Goal: Task Accomplishment & Management: Use online tool/utility

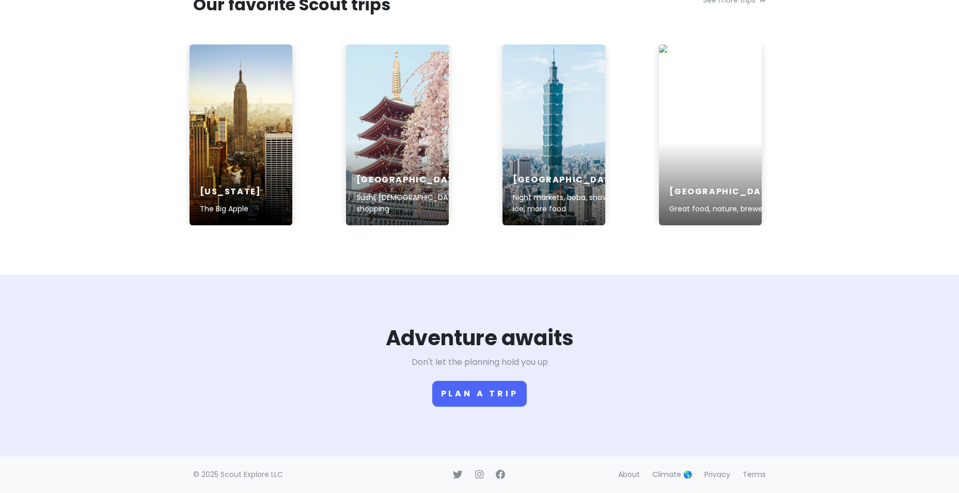
scroll to position [1625, 0]
click at [482, 391] on button "Plan a trip" at bounding box center [479, 394] width 95 height 26
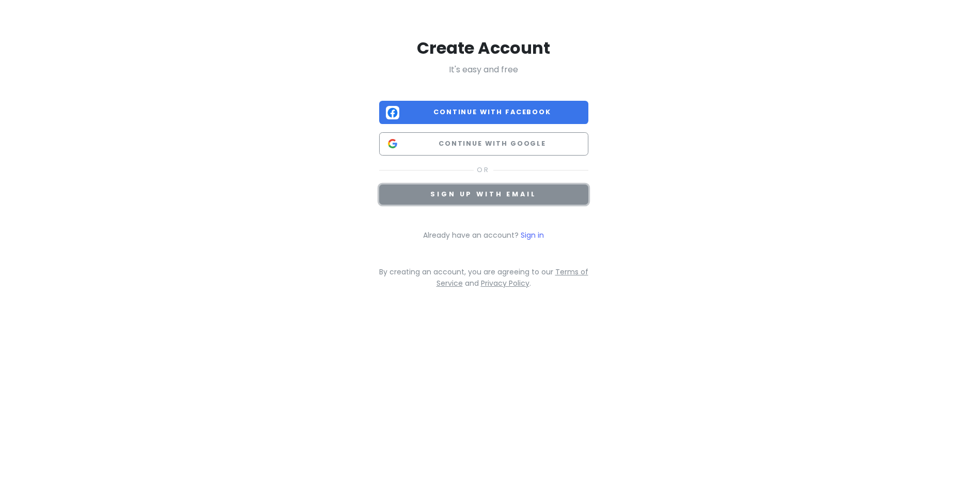
click at [463, 195] on span "Sign up with email" at bounding box center [483, 194] width 106 height 9
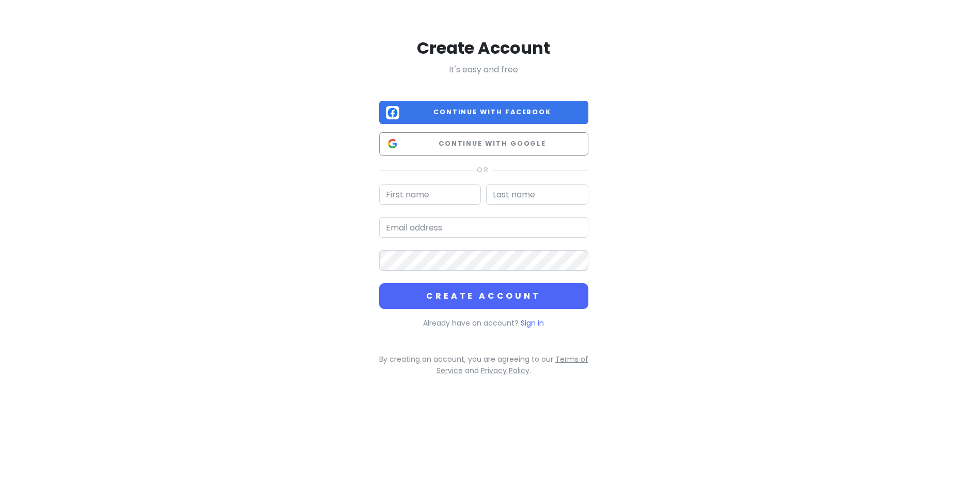
click at [445, 197] on input "text" at bounding box center [430, 194] width 102 height 21
type input "Lawrence"
type input "Cassar"
type input "laurie@cfcservices.com.au"
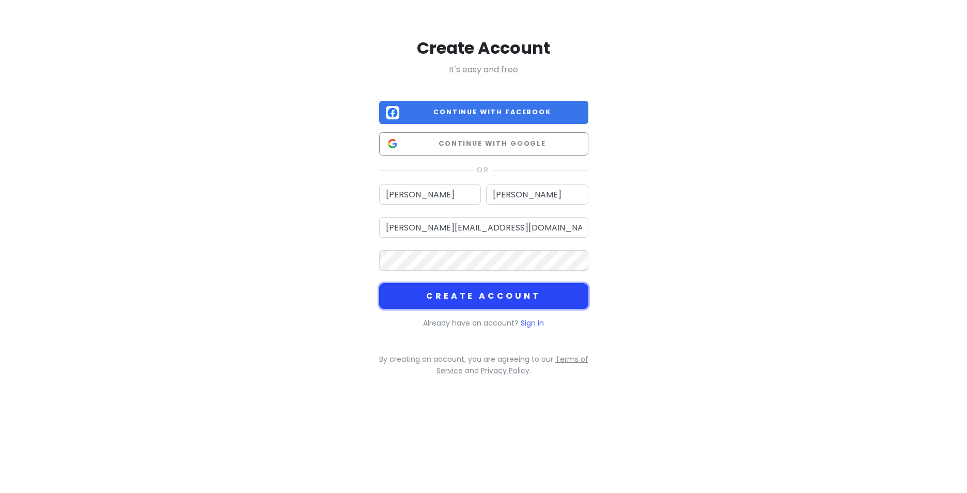
click at [505, 297] on button "Create Account" at bounding box center [483, 296] width 209 height 26
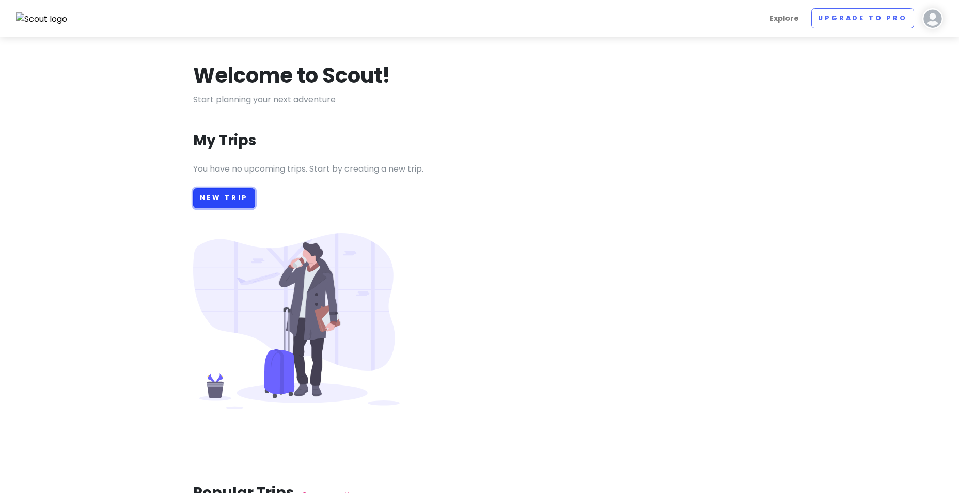
click at [230, 203] on link "New Trip" at bounding box center [224, 198] width 63 height 20
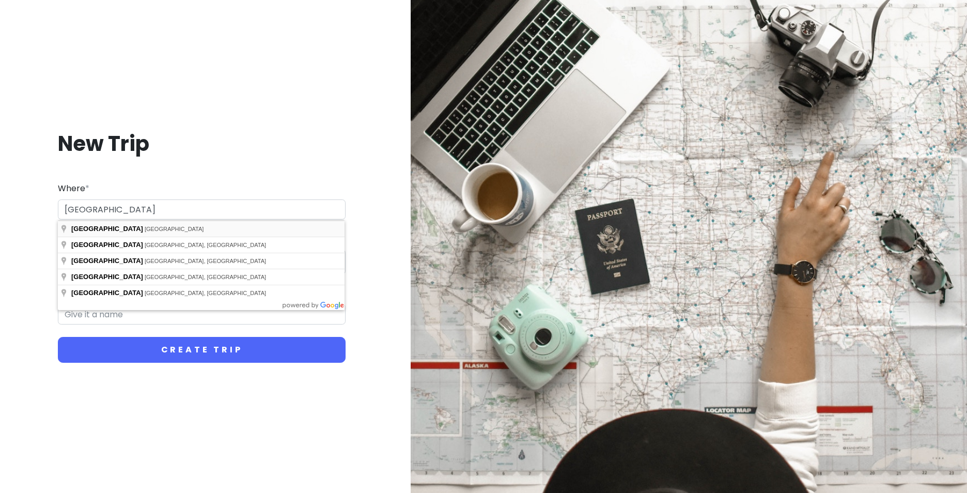
type input "Paris, France"
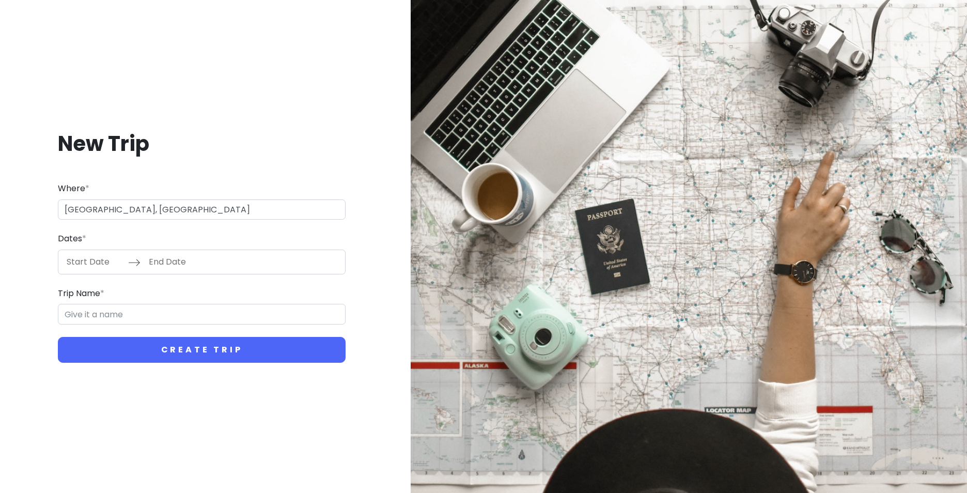
type input "Paris Trip"
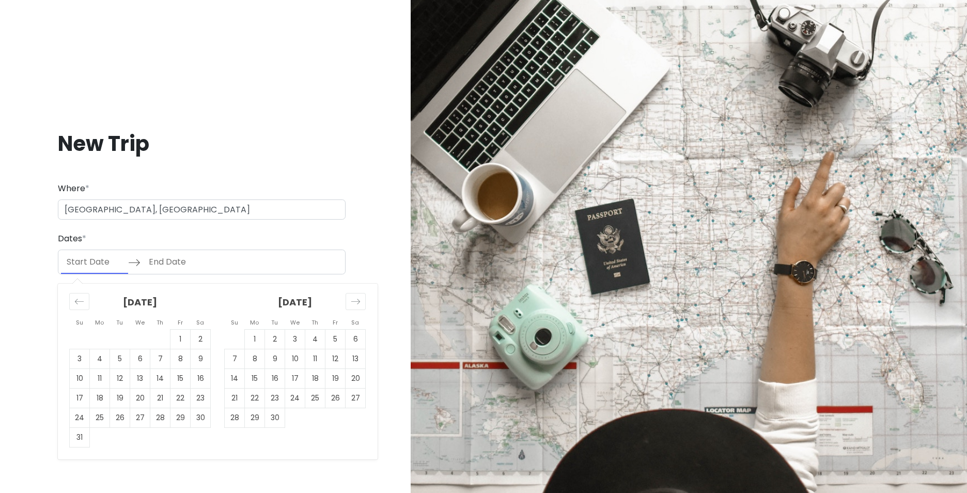
click at [82, 266] on input "Start Date" at bounding box center [94, 262] width 67 height 24
click at [360, 304] on icon "Move forward to switch to the next month." at bounding box center [356, 302] width 10 height 10
click at [229, 362] on td "2" at bounding box center [235, 359] width 20 height 20
type input "11/02/2025"
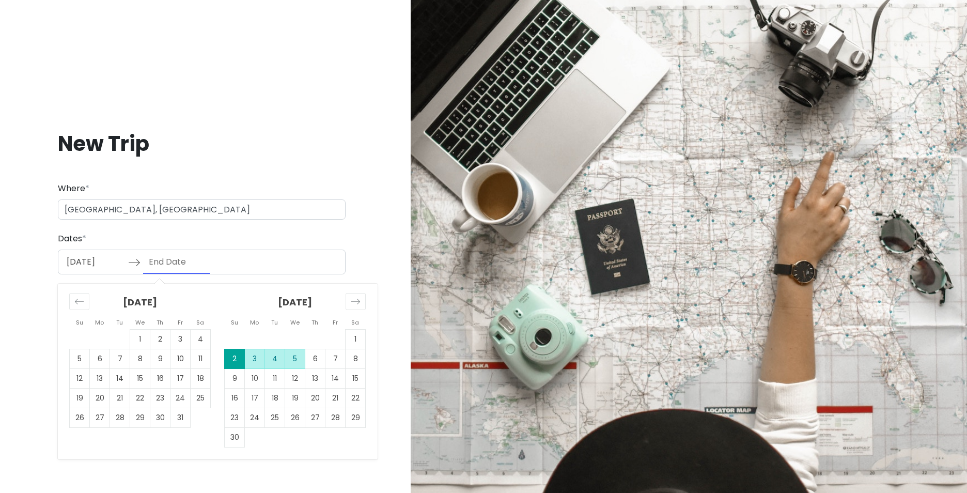
click at [293, 362] on td "5" at bounding box center [295, 359] width 20 height 20
type input "11/05/2025"
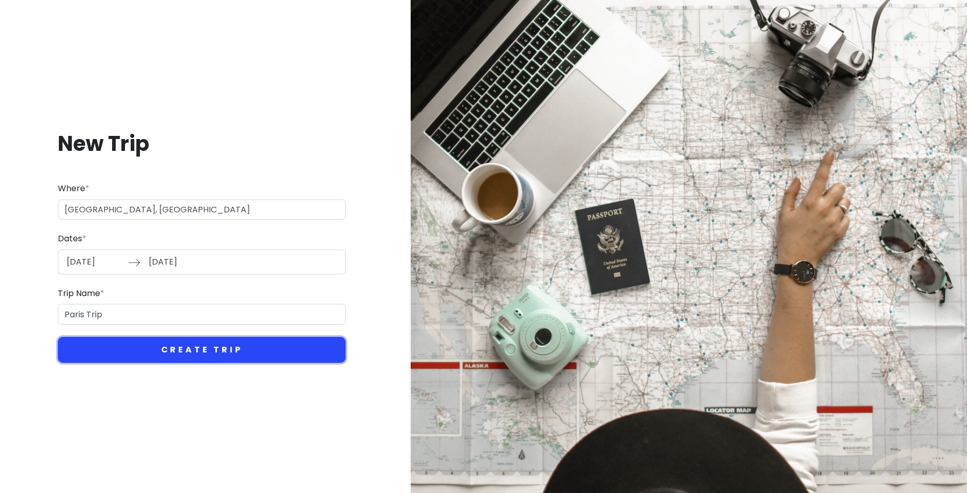
click at [182, 348] on button "Create Trip" at bounding box center [202, 350] width 288 height 26
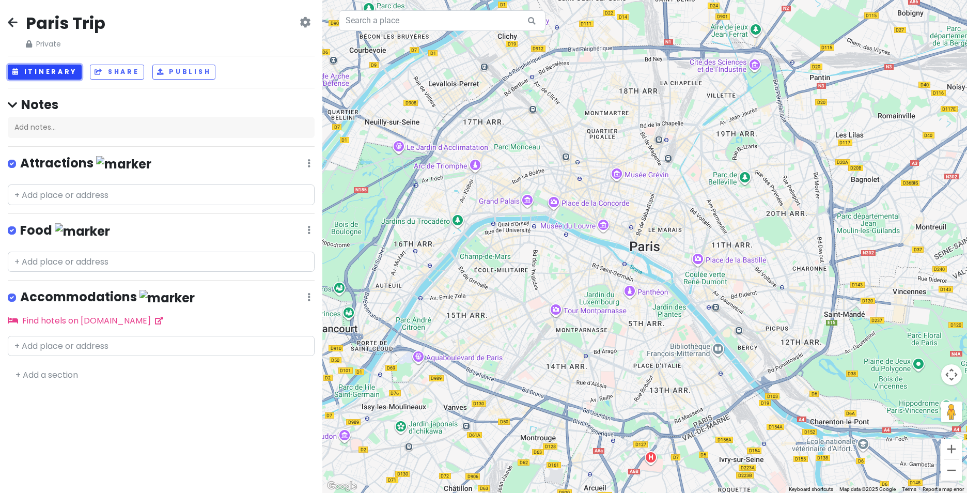
click at [54, 70] on button "Itinerary" at bounding box center [45, 72] width 74 height 15
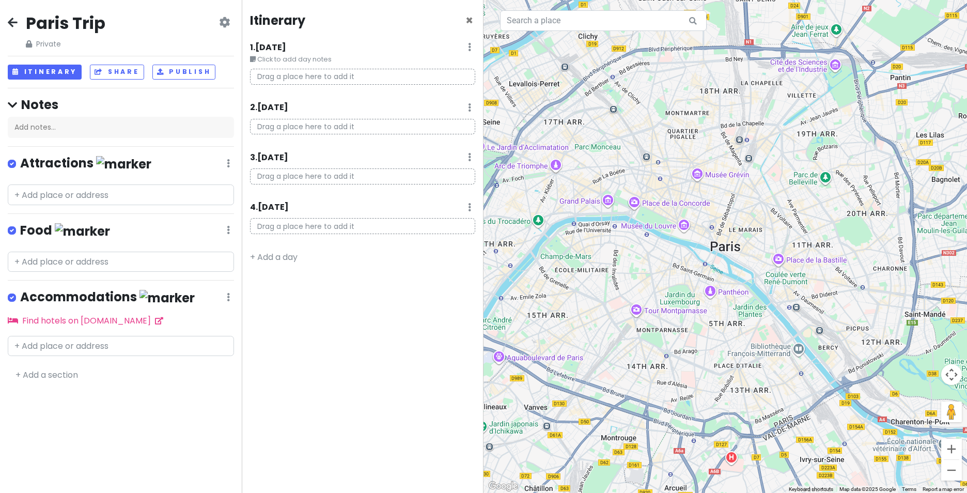
click at [12, 22] on icon at bounding box center [13, 22] width 10 height 8
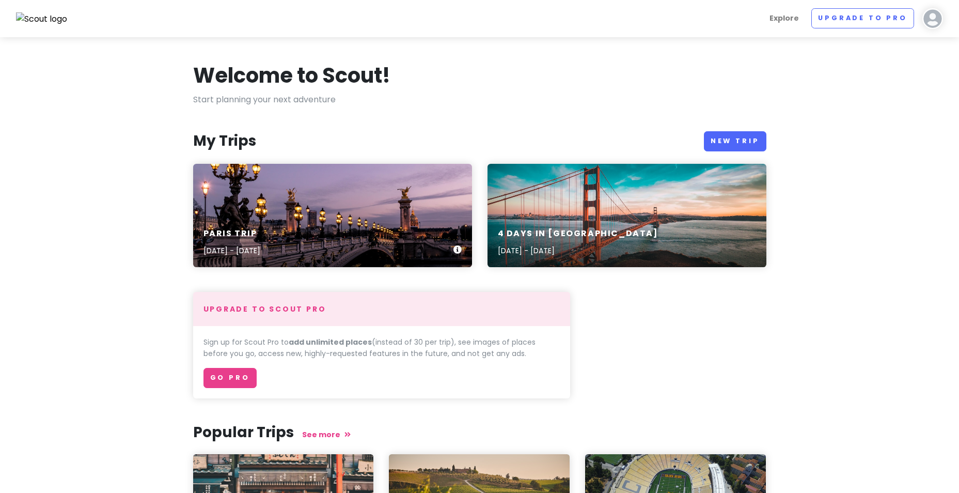
click at [311, 226] on div "Paris Trip Nov 2, 2025 - Nov 5, 2025" at bounding box center [332, 242] width 279 height 49
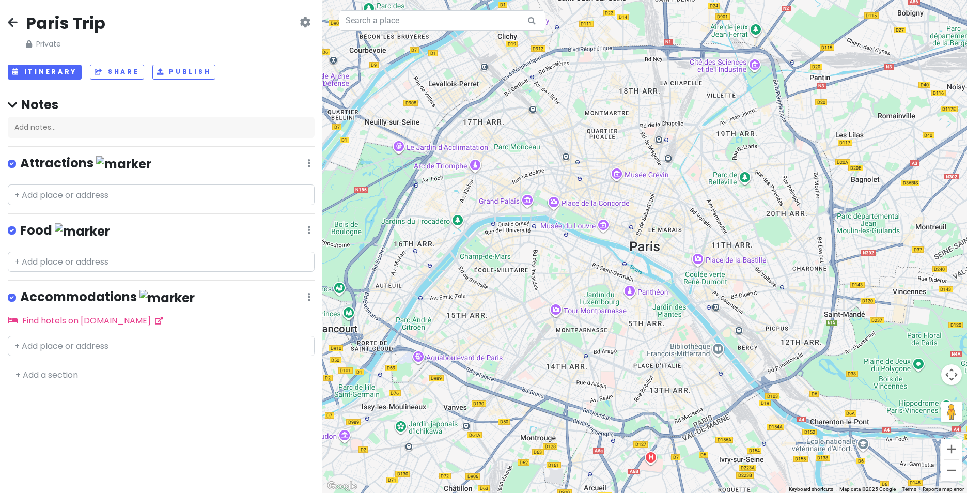
click at [305, 21] on icon at bounding box center [305, 22] width 11 height 8
click at [258, 99] on link "Delete Trip" at bounding box center [270, 103] width 98 height 25
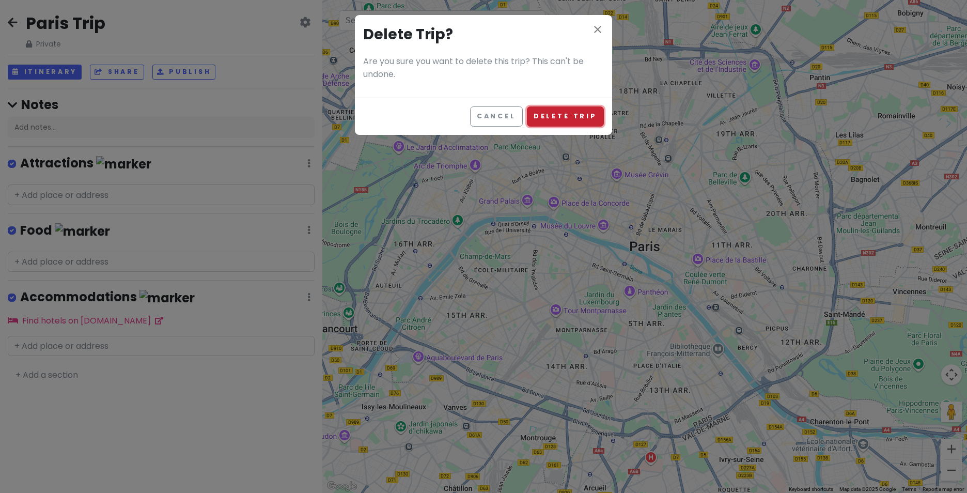
click at [566, 118] on button "Delete Trip" at bounding box center [565, 116] width 77 height 20
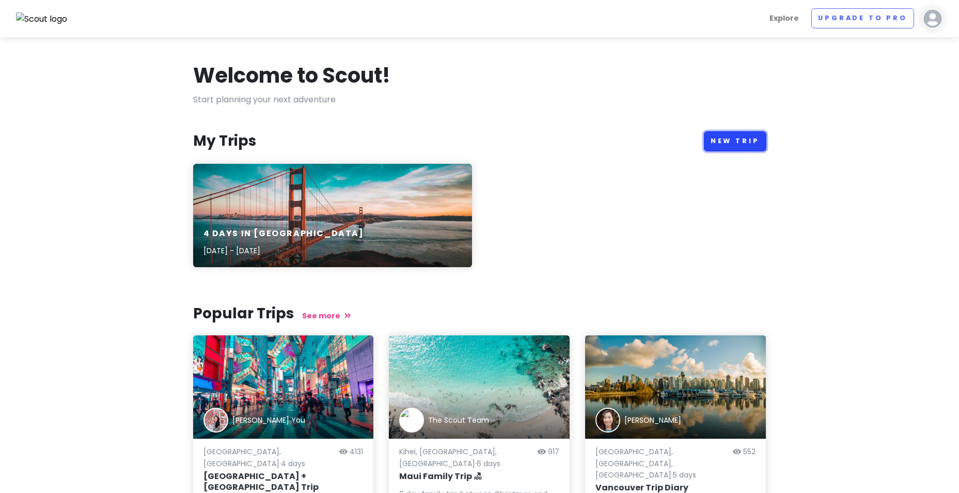
click at [746, 146] on link "New Trip" at bounding box center [735, 141] width 63 height 20
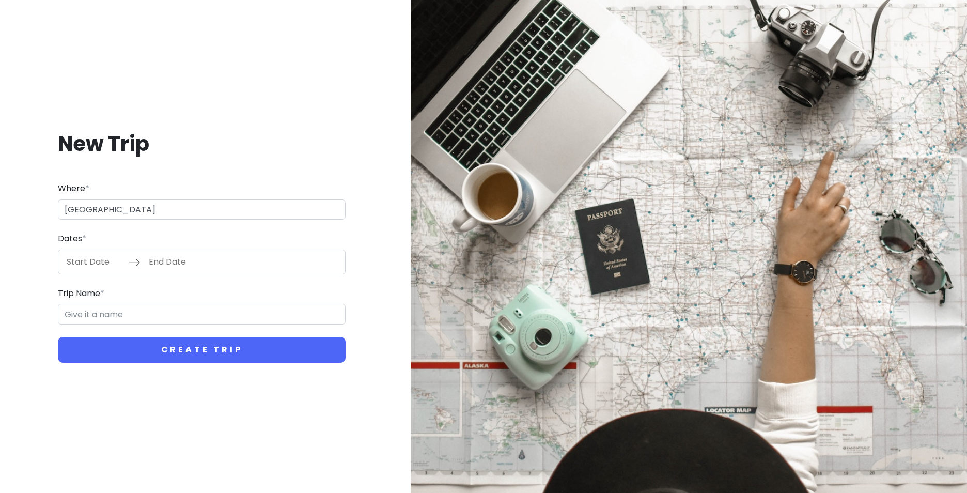
type input "Central Europe"
click at [259, 235] on div "Dates * Navigate forward to interact with the calendar and select a date. Press…" at bounding box center [202, 253] width 288 height 42
click at [98, 259] on input "Start Date" at bounding box center [94, 262] width 67 height 24
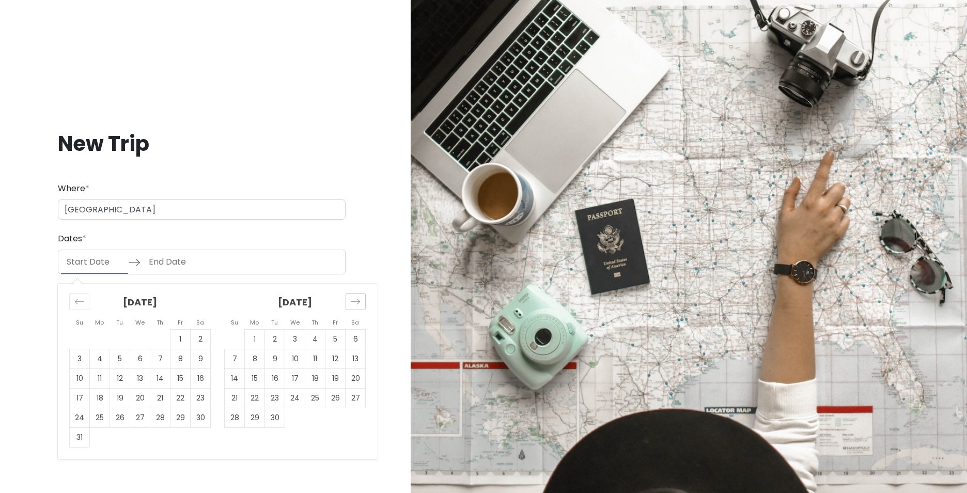
click at [346, 300] on div "Move forward to switch to the next month." at bounding box center [356, 301] width 20 height 17
click at [357, 339] on td "1" at bounding box center [356, 339] width 20 height 20
type input "11/01/2025"
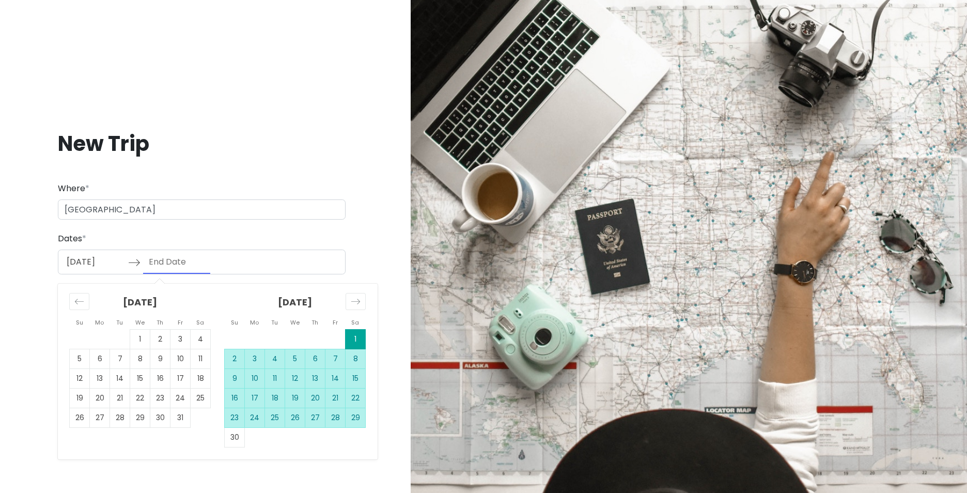
click at [362, 420] on td "29" at bounding box center [356, 418] width 20 height 20
type input "11/29/2025"
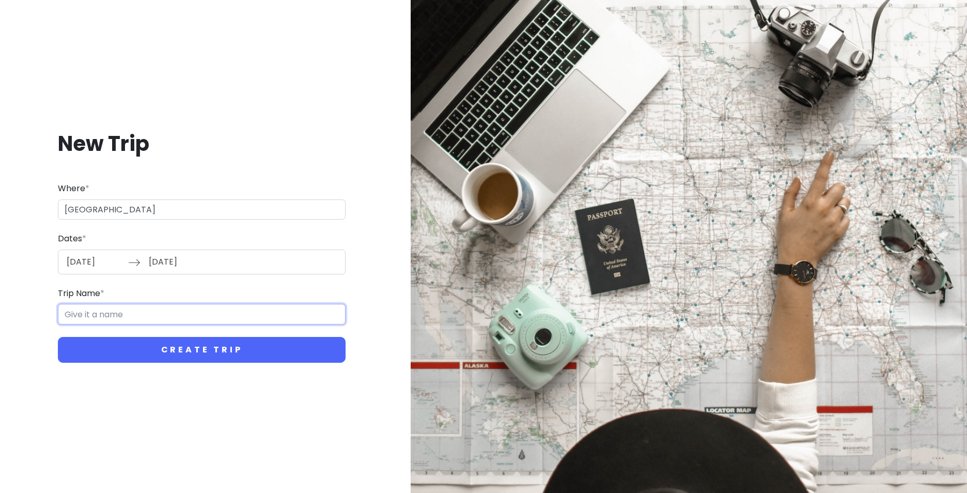
click at [100, 312] on input "Trip Name *" at bounding box center [202, 314] width 288 height 21
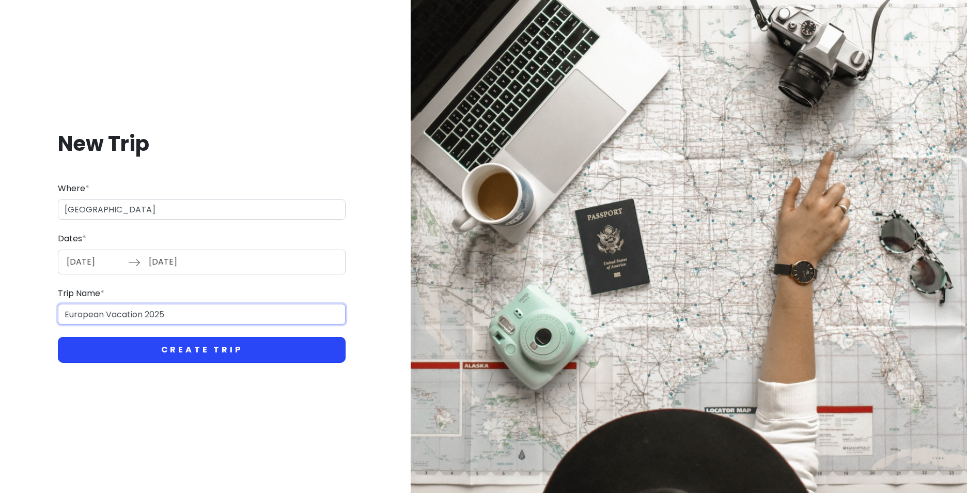
type input "European Vacation 2025"
click at [193, 347] on button "Create Trip" at bounding box center [202, 350] width 288 height 26
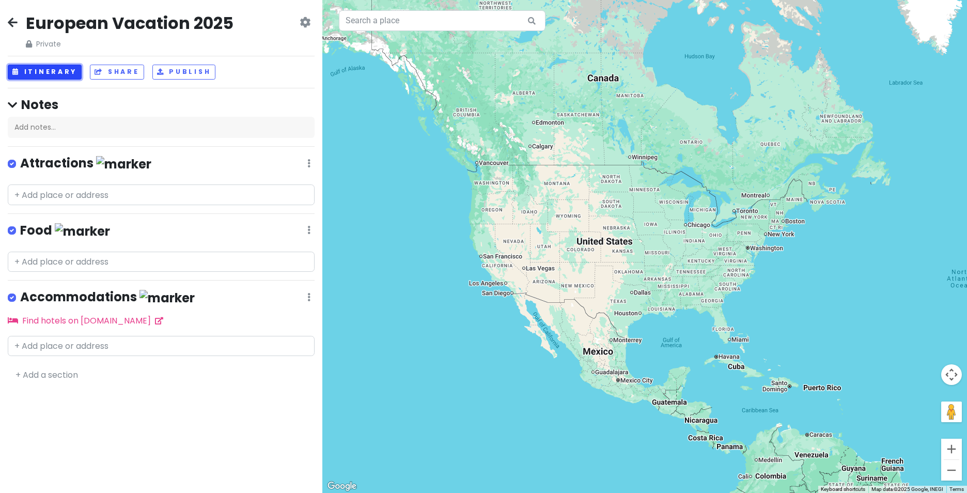
click at [56, 71] on button "Itinerary" at bounding box center [45, 72] width 74 height 15
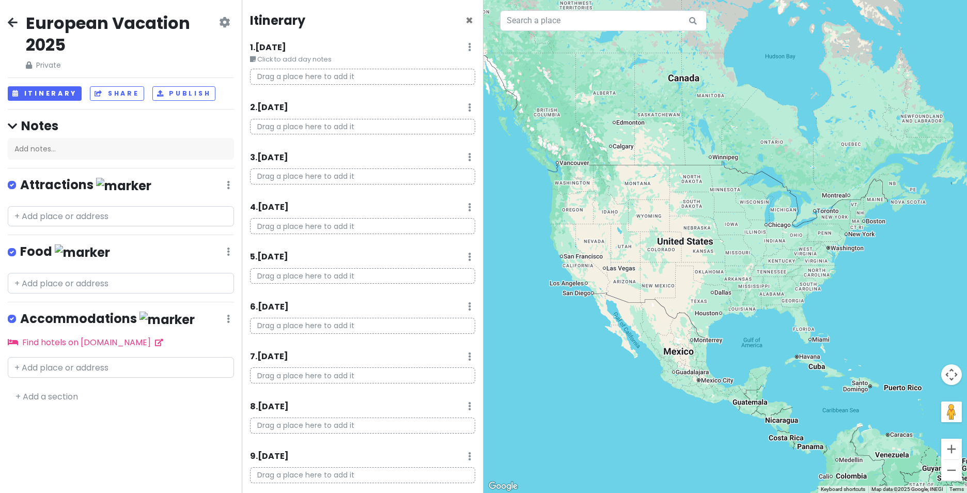
click at [278, 123] on p "Drag a place here to add it" at bounding box center [362, 127] width 225 height 16
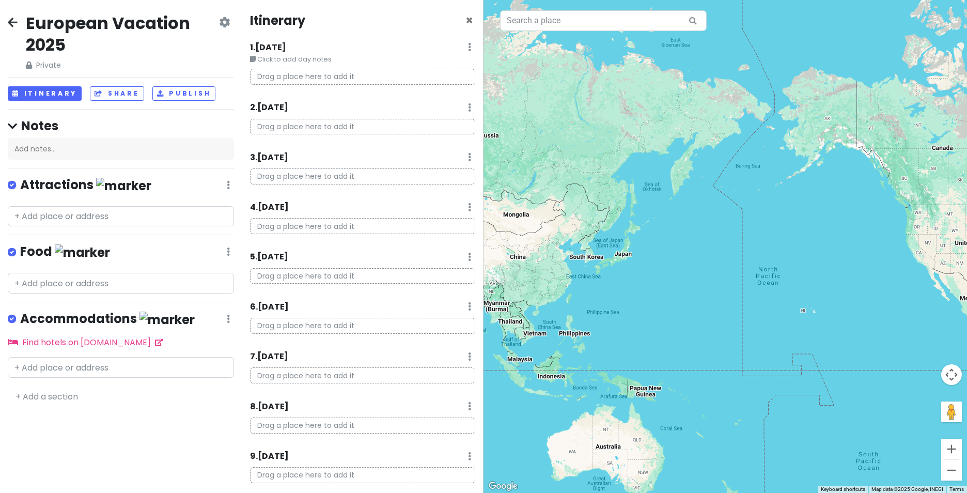
drag, startPoint x: 736, startPoint y: 209, endPoint x: 989, endPoint y: 210, distance: 253.7
click at [967, 210] on html "European Vacation 2025 Private Change Dates Make a Copy Delete Trip Go Pro ⚡️ G…" at bounding box center [483, 246] width 967 height 493
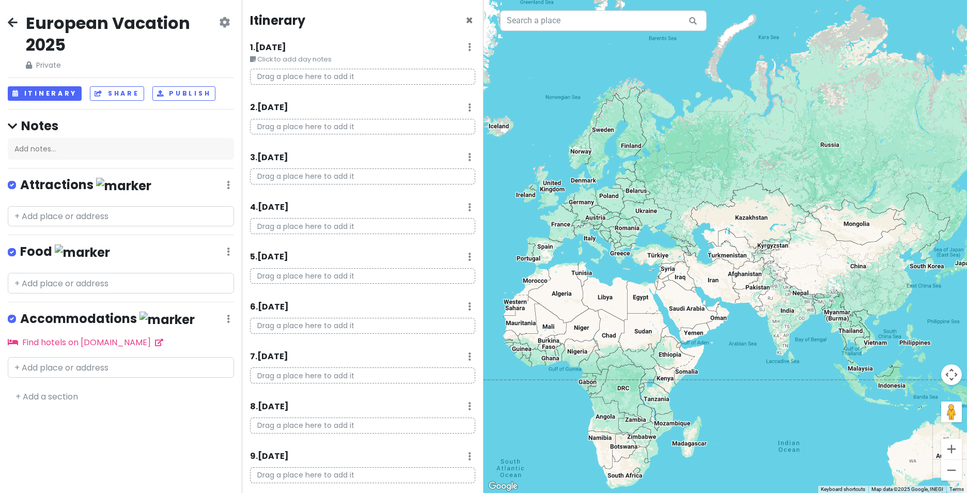
drag, startPoint x: 626, startPoint y: 234, endPoint x: 989, endPoint y: 238, distance: 363.2
click at [967, 238] on html "European Vacation 2025 Private Change Dates Make a Copy Delete Trip Go Pro ⚡️ G…" at bounding box center [483, 246] width 967 height 493
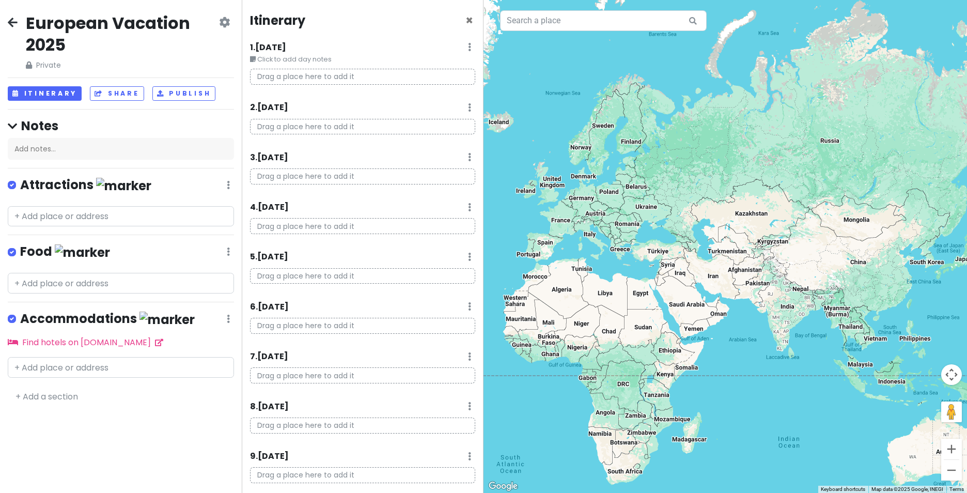
click at [698, 247] on div at bounding box center [726, 246] width 484 height 493
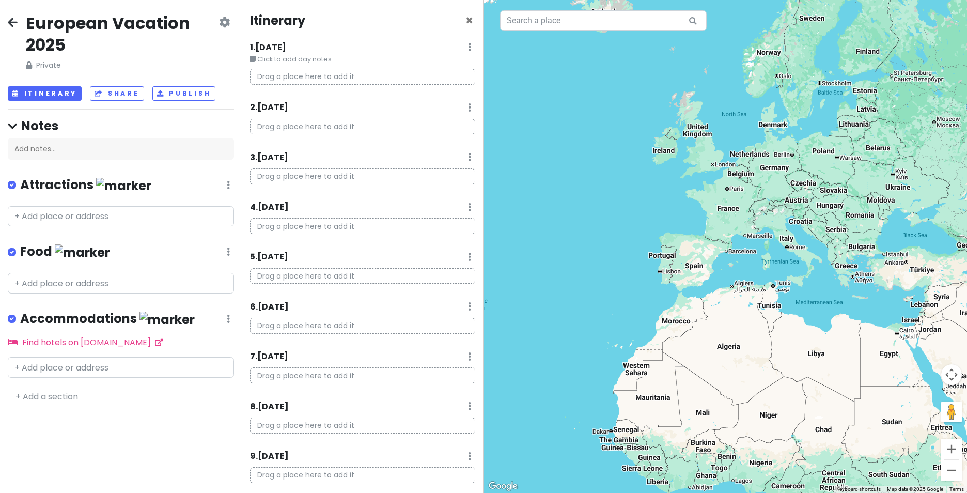
drag, startPoint x: 563, startPoint y: 194, endPoint x: 721, endPoint y: 194, distance: 157.6
click at [720, 194] on div at bounding box center [726, 246] width 484 height 493
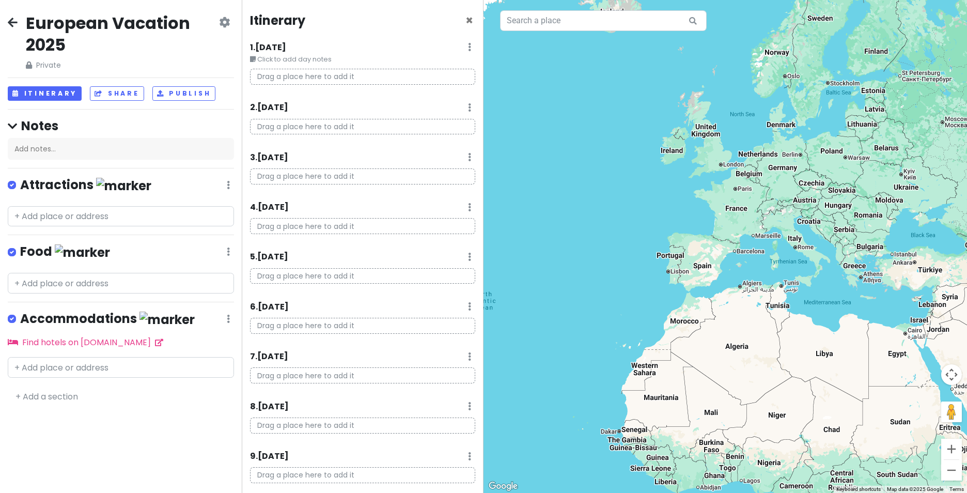
click at [742, 194] on div at bounding box center [726, 246] width 484 height 493
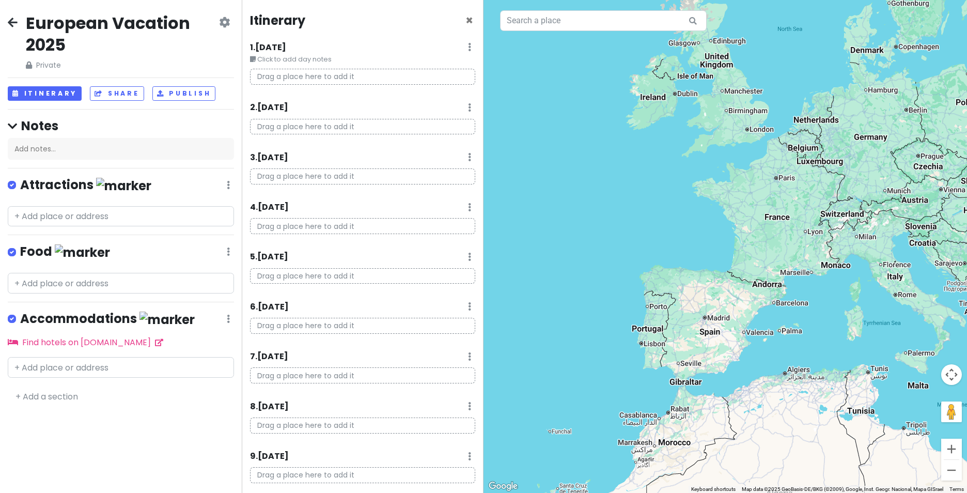
drag, startPoint x: 742, startPoint y: 185, endPoint x: 787, endPoint y: 180, distance: 45.3
click at [787, 180] on div at bounding box center [726, 246] width 484 height 493
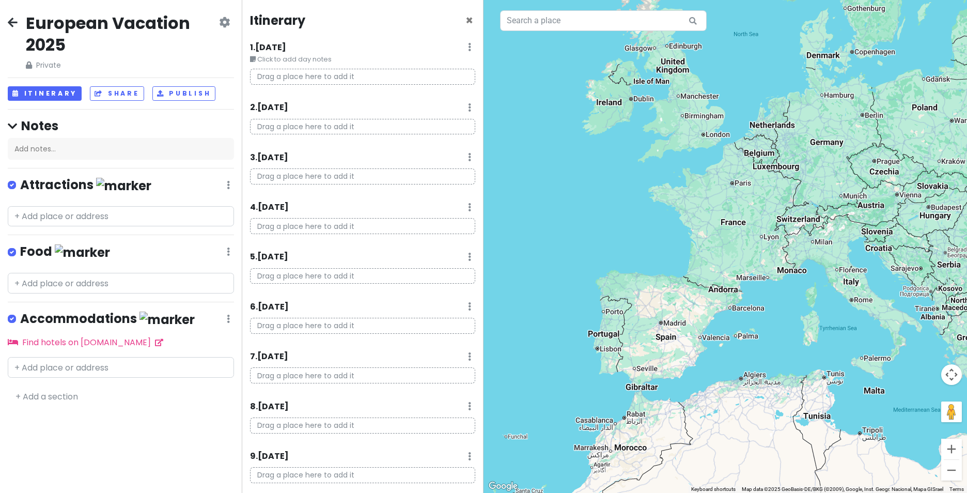
drag, startPoint x: 787, startPoint y: 179, endPoint x: 742, endPoint y: 184, distance: 45.2
click at [742, 184] on div at bounding box center [726, 246] width 484 height 493
click at [581, 24] on input "text" at bounding box center [603, 20] width 207 height 21
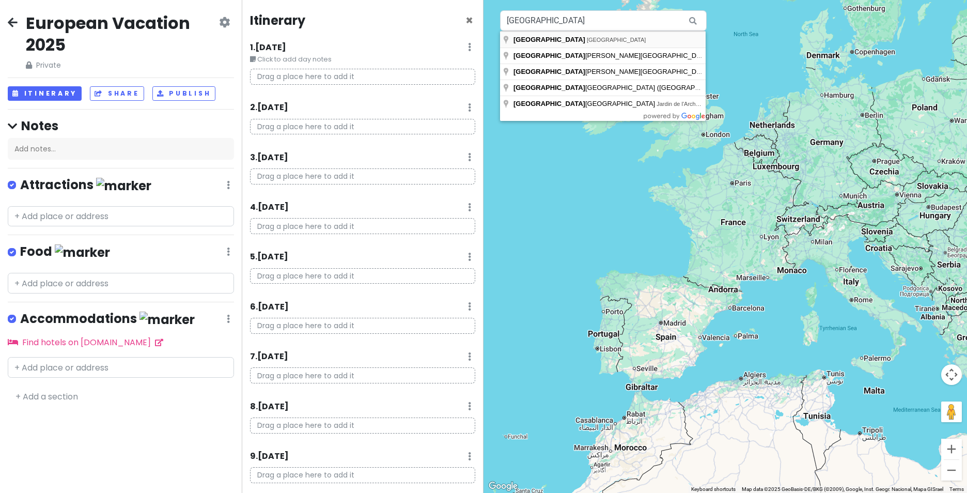
type input "Paris, France"
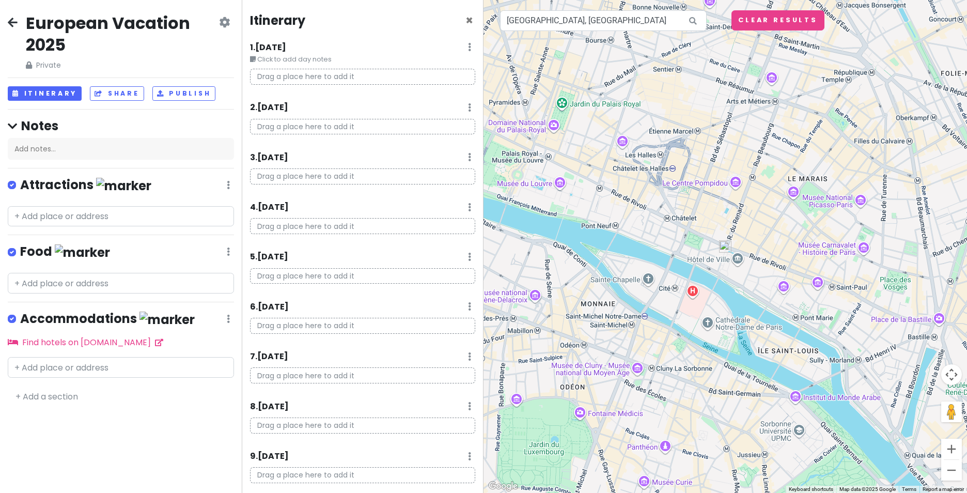
click at [287, 76] on p "Drag a place here to add it" at bounding box center [362, 77] width 225 height 16
click at [281, 130] on p "Drag a place here to add it" at bounding box center [362, 127] width 225 height 16
click at [468, 51] on icon at bounding box center [469, 47] width 3 height 8
click at [451, 98] on div "Itinerary × 1 . Sat 11/1 Edit Day Notes Delete Day Click to add day notes Drag …" at bounding box center [363, 246] width 242 height 493
click at [254, 59] on icon at bounding box center [253, 59] width 6 height 7
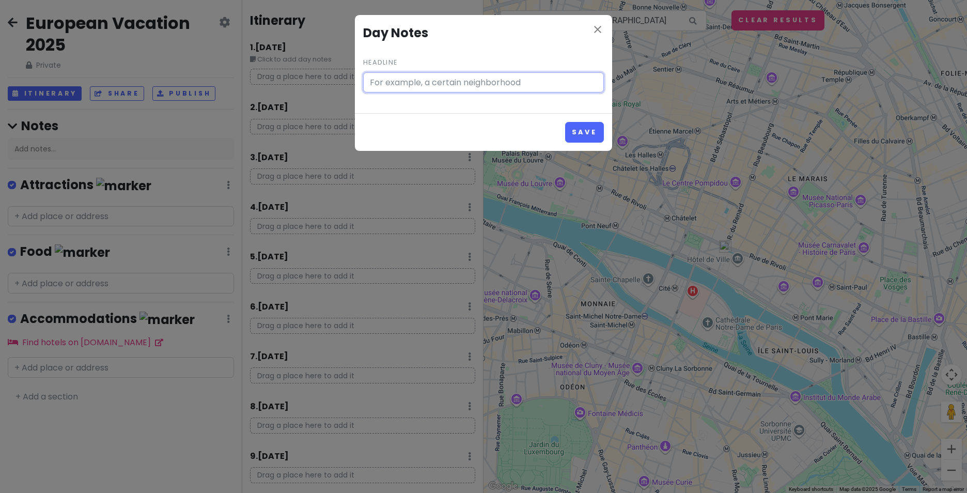
type input "Click to add day notes"
click at [589, 131] on button "Save" at bounding box center [584, 132] width 39 height 20
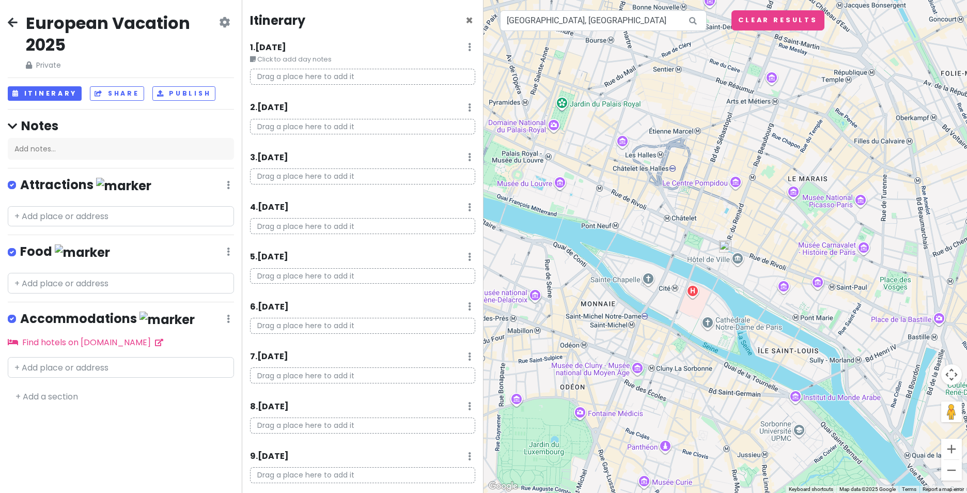
drag, startPoint x: 255, startPoint y: 104, endPoint x: 370, endPoint y: 90, distance: 116.0
click at [370, 90] on div "Drag a place here to add it" at bounding box center [362, 81] width 241 height 24
drag, startPoint x: 282, startPoint y: 107, endPoint x: 292, endPoint y: 92, distance: 18.5
click at [292, 92] on div "Drag a place here to add it" at bounding box center [362, 81] width 241 height 24
click at [17, 24] on icon at bounding box center [13, 22] width 10 height 8
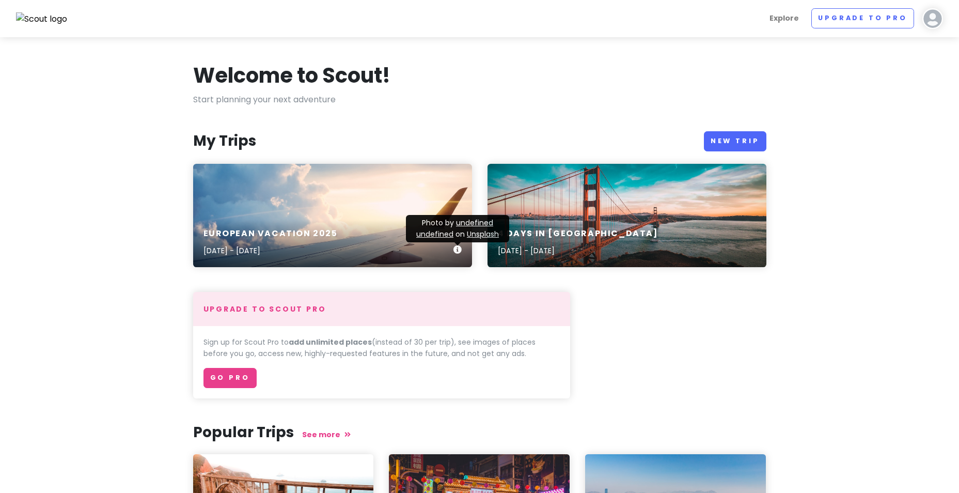
click at [459, 247] on icon at bounding box center [458, 249] width 8 height 8
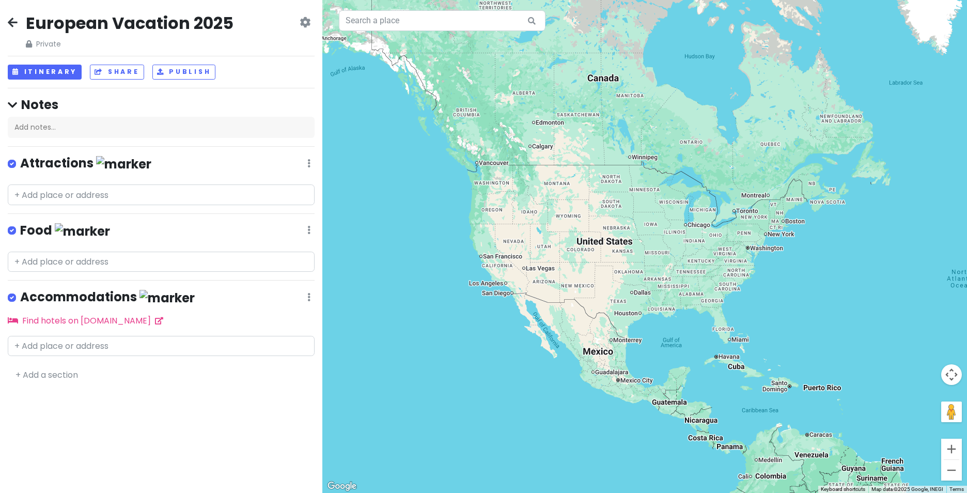
click at [307, 23] on icon at bounding box center [305, 22] width 11 height 8
click at [255, 101] on link "Delete Trip" at bounding box center [270, 103] width 98 height 25
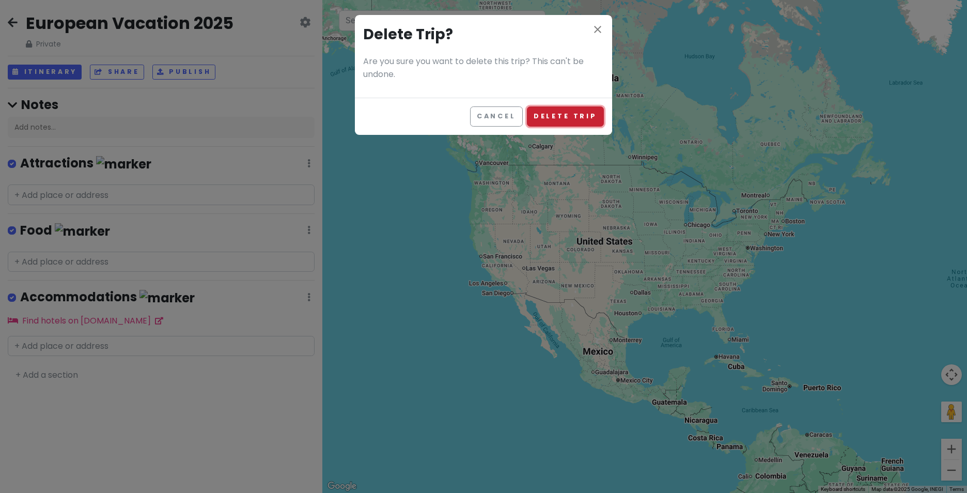
click at [552, 117] on button "Delete Trip" at bounding box center [565, 116] width 77 height 20
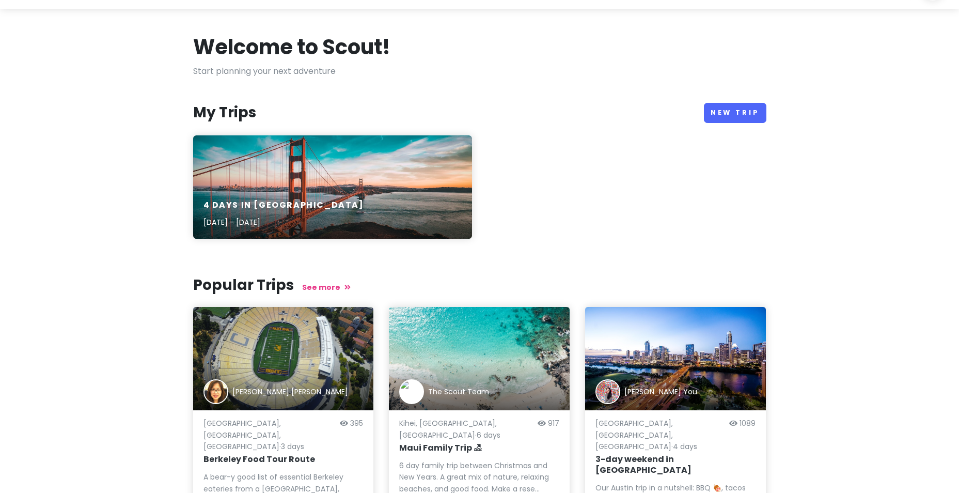
scroll to position [104, 0]
